Goal: Find specific page/section: Find specific page/section

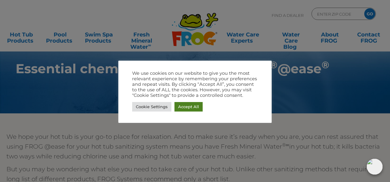
click at [193, 106] on link "Accept All" at bounding box center [189, 107] width 28 height 10
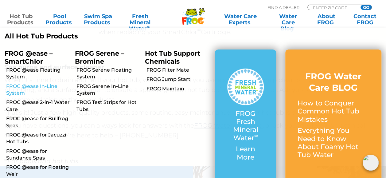
scroll to position [613, 0]
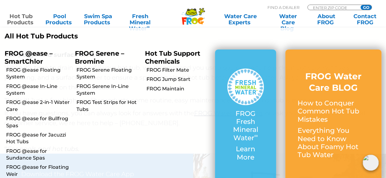
click at [21, 20] on link "Hot Tub Products" at bounding box center [21, 19] width 30 height 12
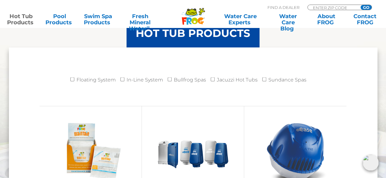
scroll to position [613, 0]
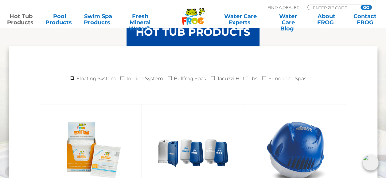
click at [74, 77] on input "Floating System" at bounding box center [72, 78] width 4 height 4
checkbox input "true"
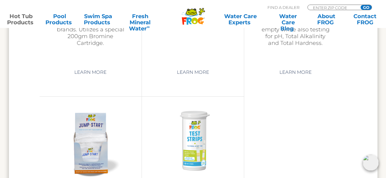
scroll to position [1411, 0]
